Goal: Transaction & Acquisition: Subscribe to service/newsletter

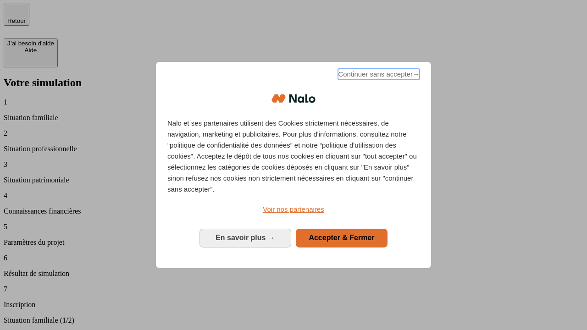
click at [378, 76] on span "Continuer sans accepter →" at bounding box center [379, 74] width 82 height 11
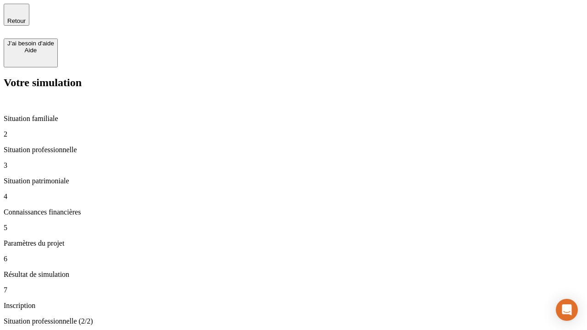
type input "30 000"
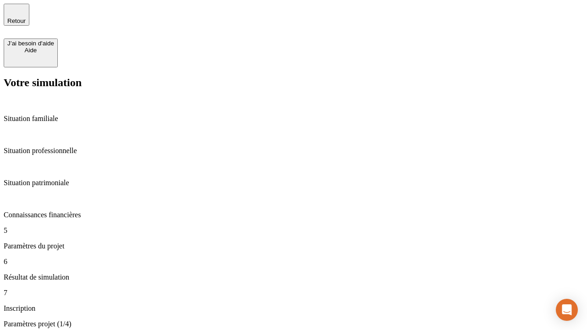
type input "25"
type input "64"
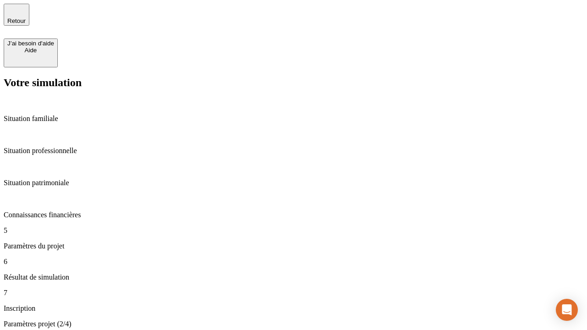
type input "1 000"
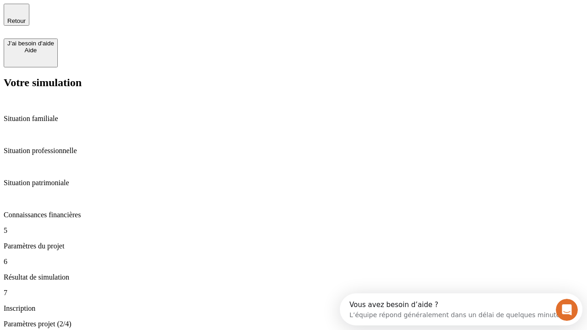
type input "640"
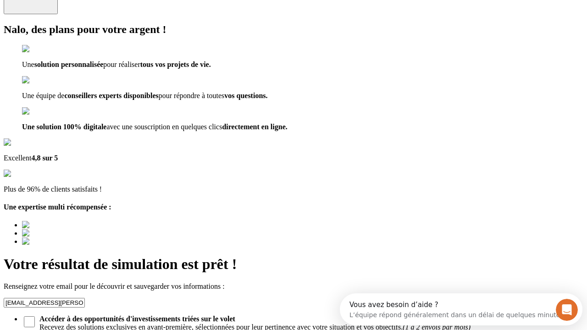
type input "[EMAIL_ADDRESS][PERSON_NAME][DOMAIN_NAME]"
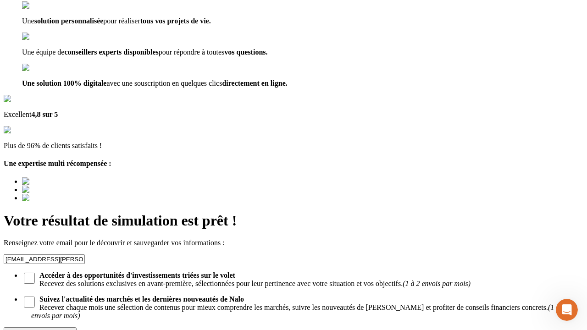
scroll to position [89, 0]
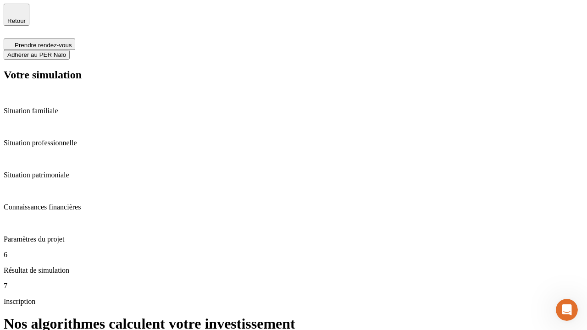
click at [66, 51] on span "Adhérer au PER Nalo" at bounding box center [36, 54] width 59 height 7
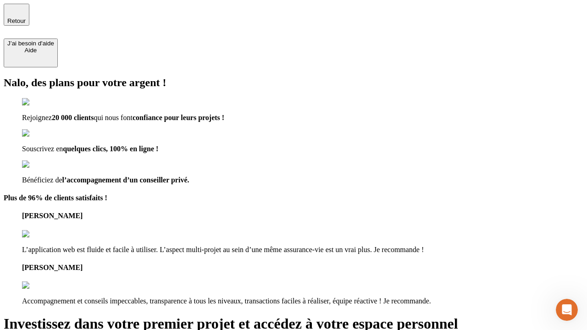
type input "[EMAIL_ADDRESS][PERSON_NAME][DOMAIN_NAME]"
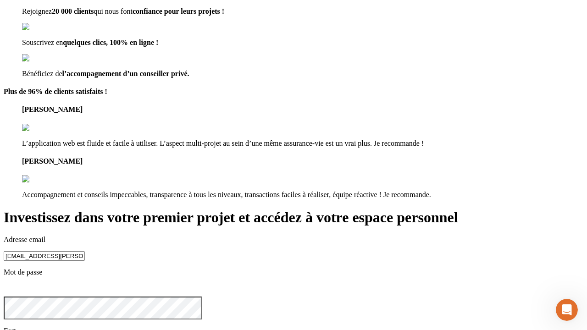
scroll to position [1, 0]
